Goal: Task Accomplishment & Management: Use online tool/utility

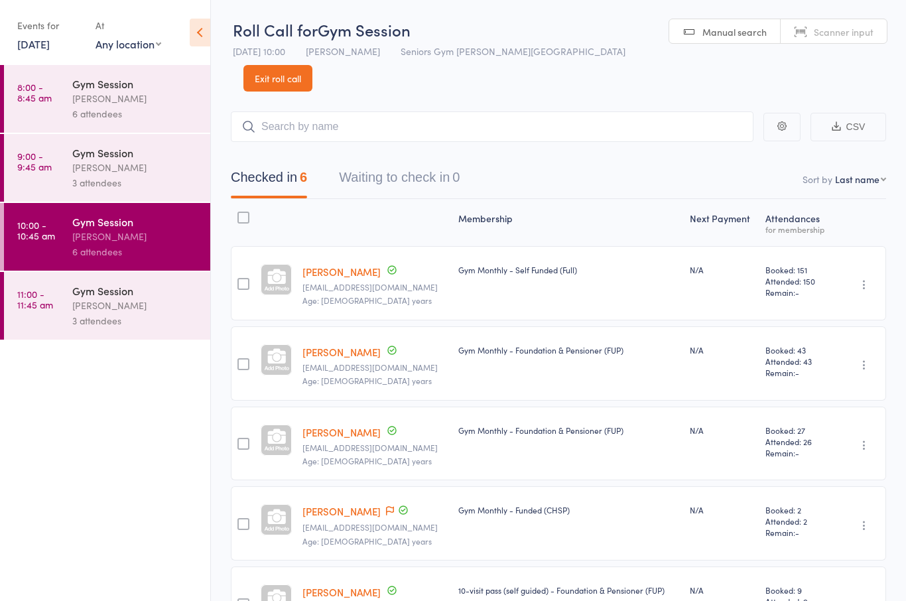
click at [36, 46] on link "[DATE]" at bounding box center [33, 43] width 33 height 15
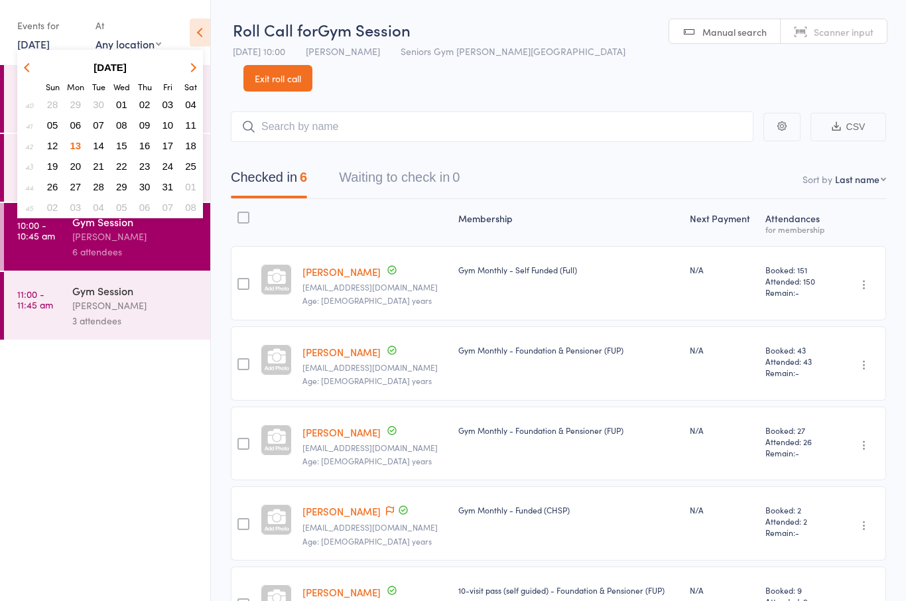
click at [98, 145] on span "14" at bounding box center [98, 145] width 11 height 11
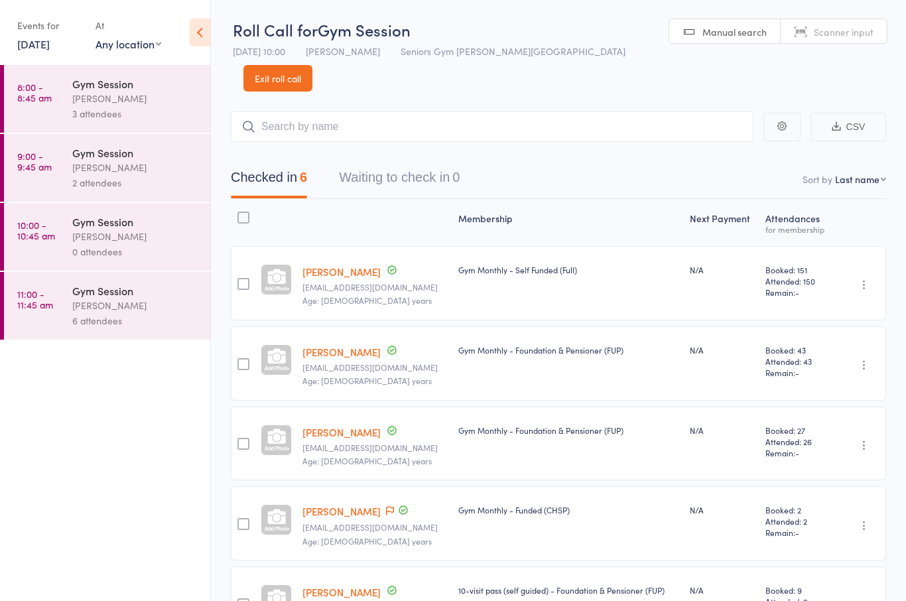
click at [70, 107] on link "8:00 - 8:45 am Gym Session [PERSON_NAME] 3 attendees" at bounding box center [107, 99] width 206 height 68
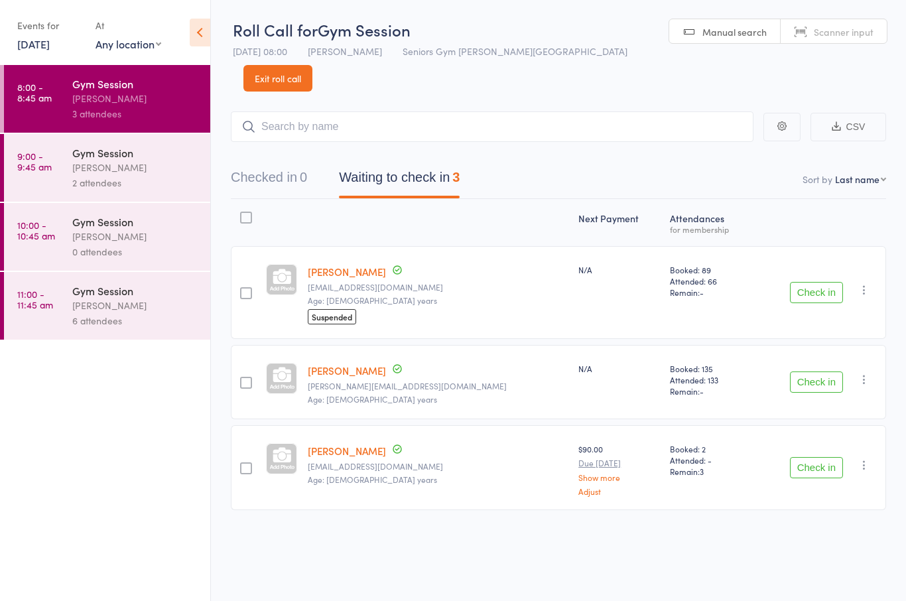
click at [128, 202] on div "Gym Session [PERSON_NAME] 2 attendees" at bounding box center [141, 168] width 138 height 68
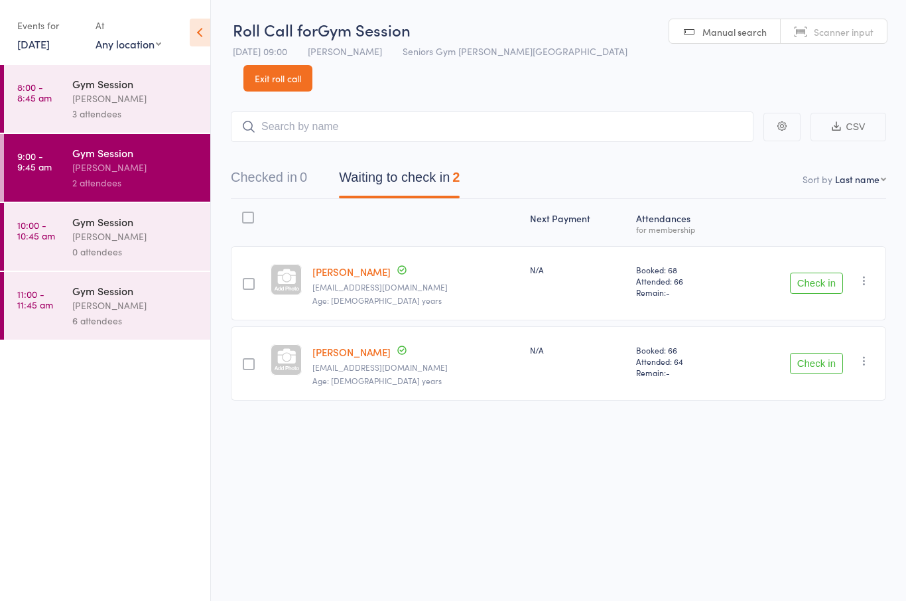
click at [109, 338] on div "Gym Session [PERSON_NAME] 6 attendees" at bounding box center [141, 306] width 138 height 68
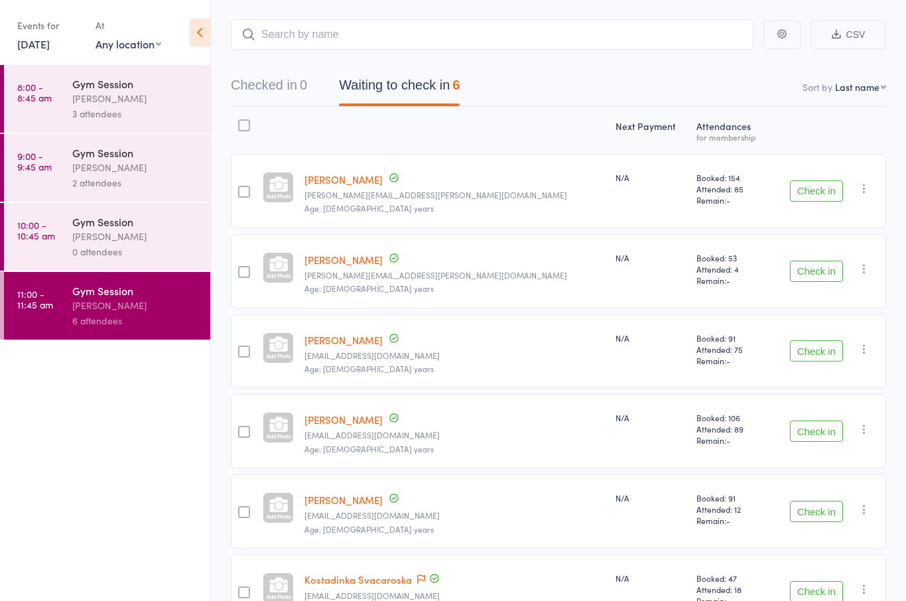
scroll to position [109, 0]
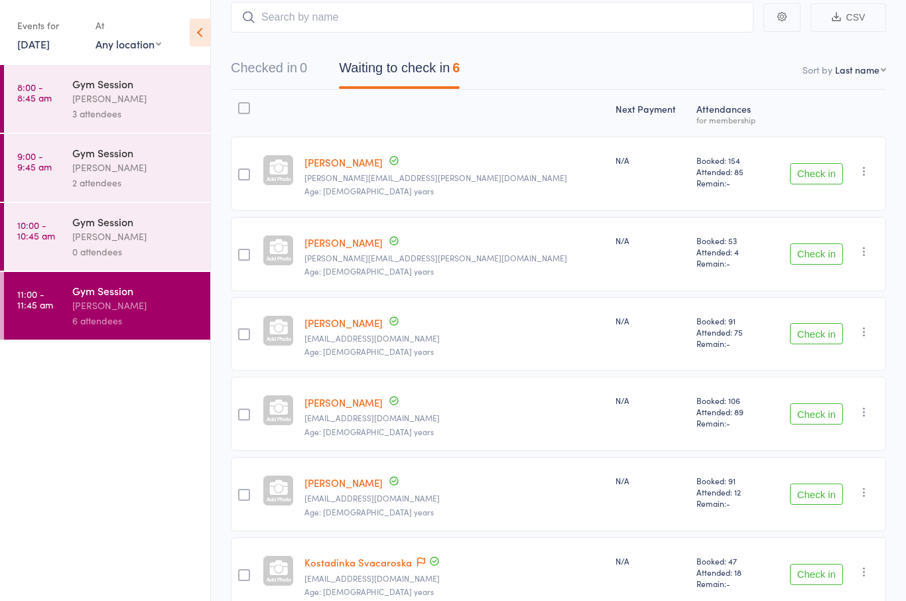
click at [28, 46] on link "[DATE]" at bounding box center [33, 43] width 33 height 15
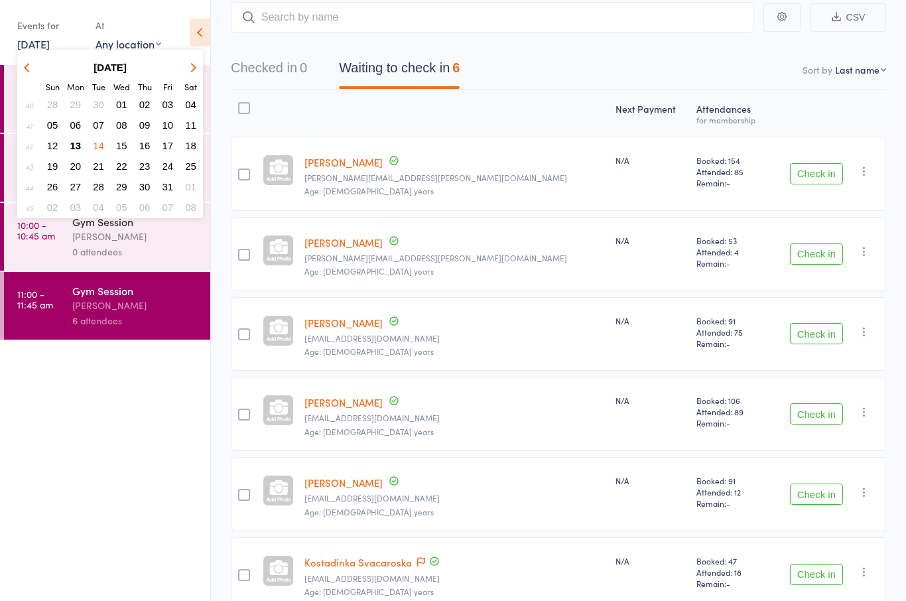
click at [67, 147] on button "13" at bounding box center [76, 146] width 21 height 18
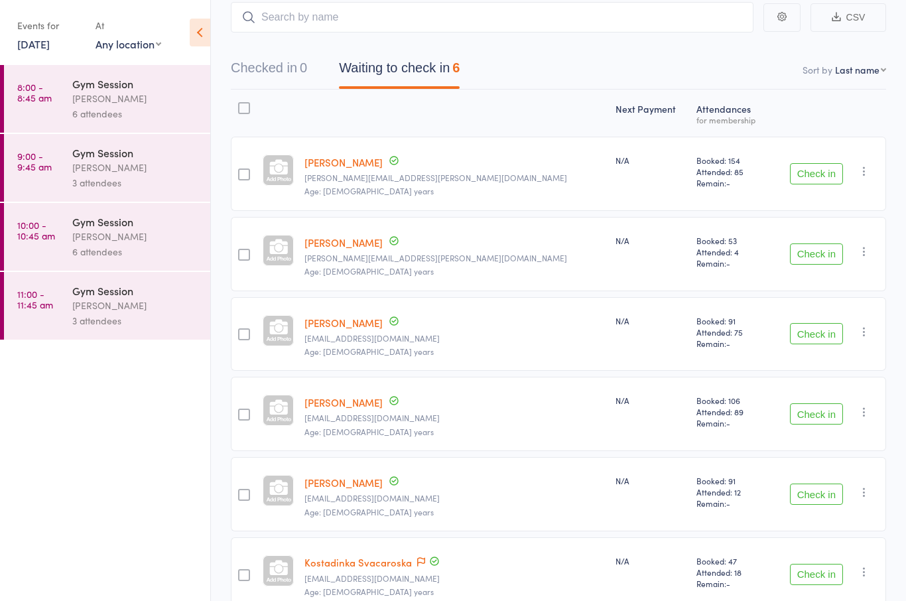
click at [82, 295] on div "Gym Session" at bounding box center [135, 290] width 127 height 15
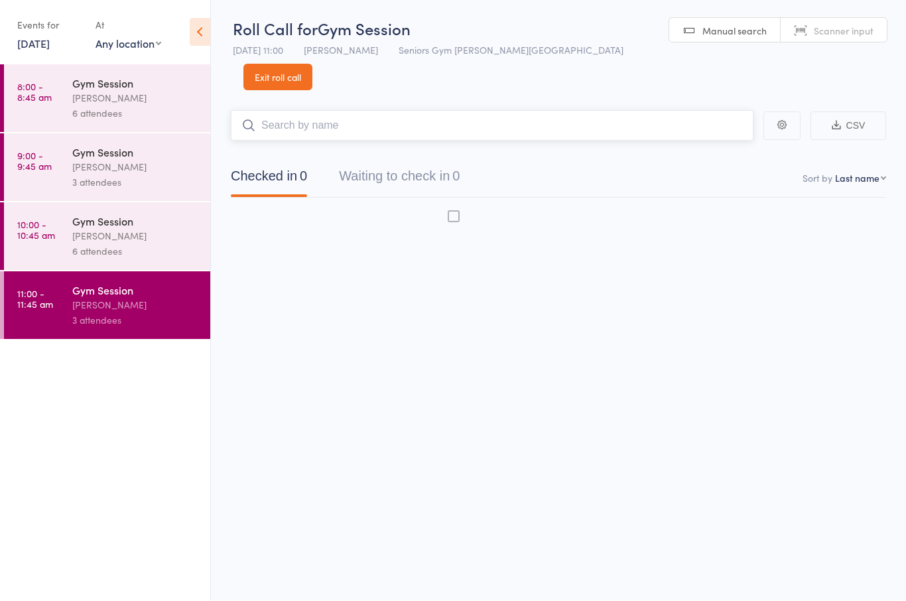
scroll to position [9, 0]
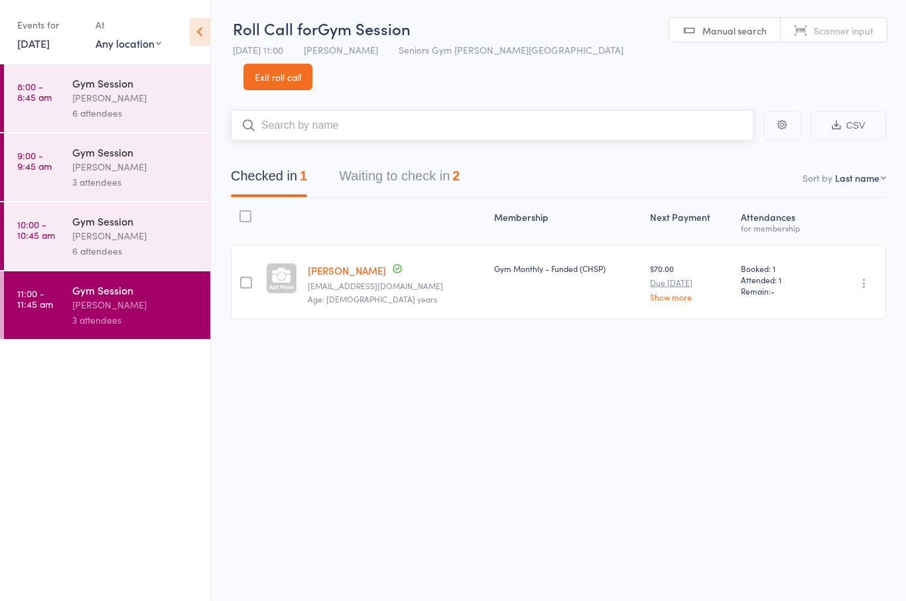
click at [394, 163] on button "Waiting to check in 2" at bounding box center [399, 180] width 121 height 35
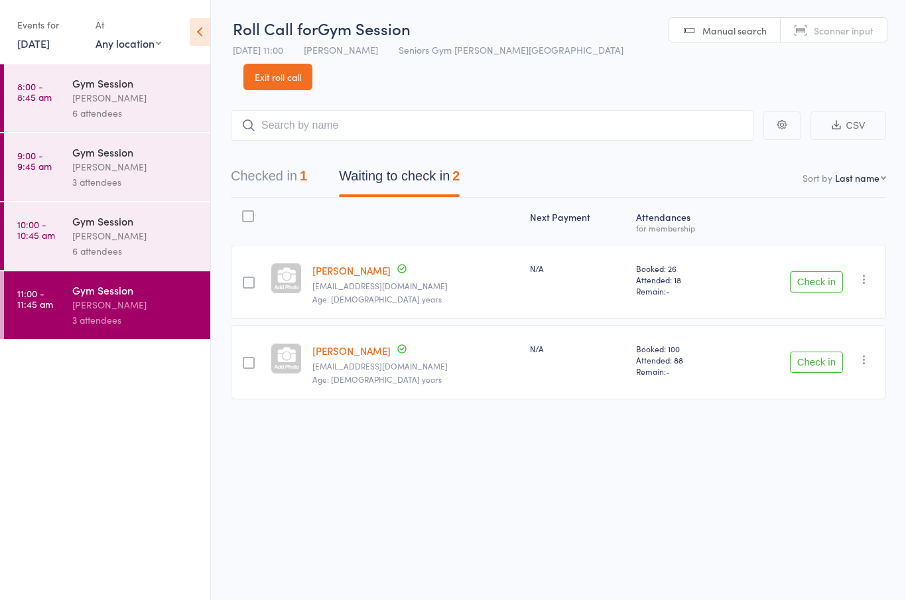
click at [816, 272] on button "Check in" at bounding box center [816, 282] width 53 height 21
